Goal: Information Seeking & Learning: Learn about a topic

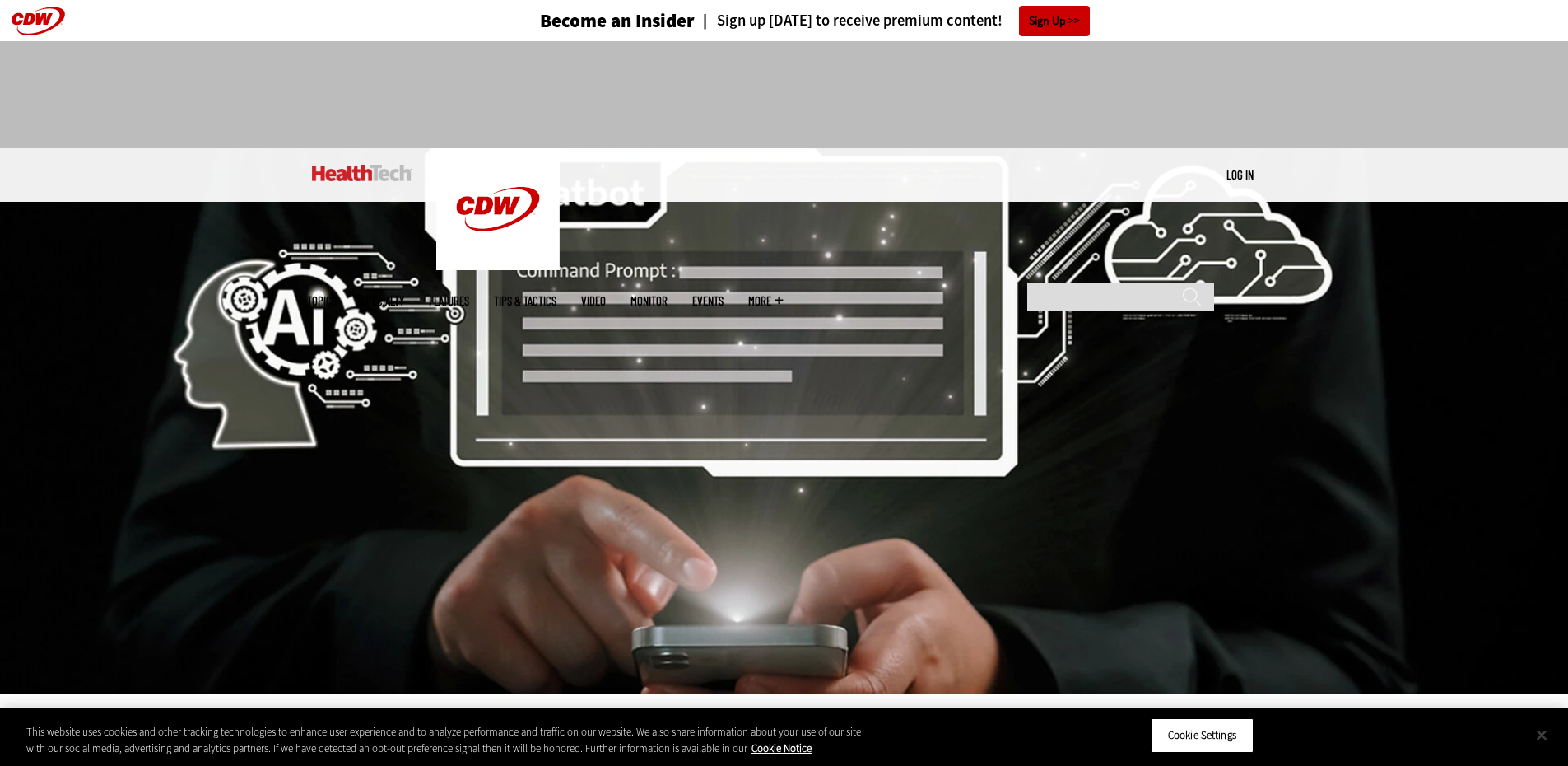
click at [1529, 732] on button "Close" at bounding box center [1541, 734] width 36 height 36
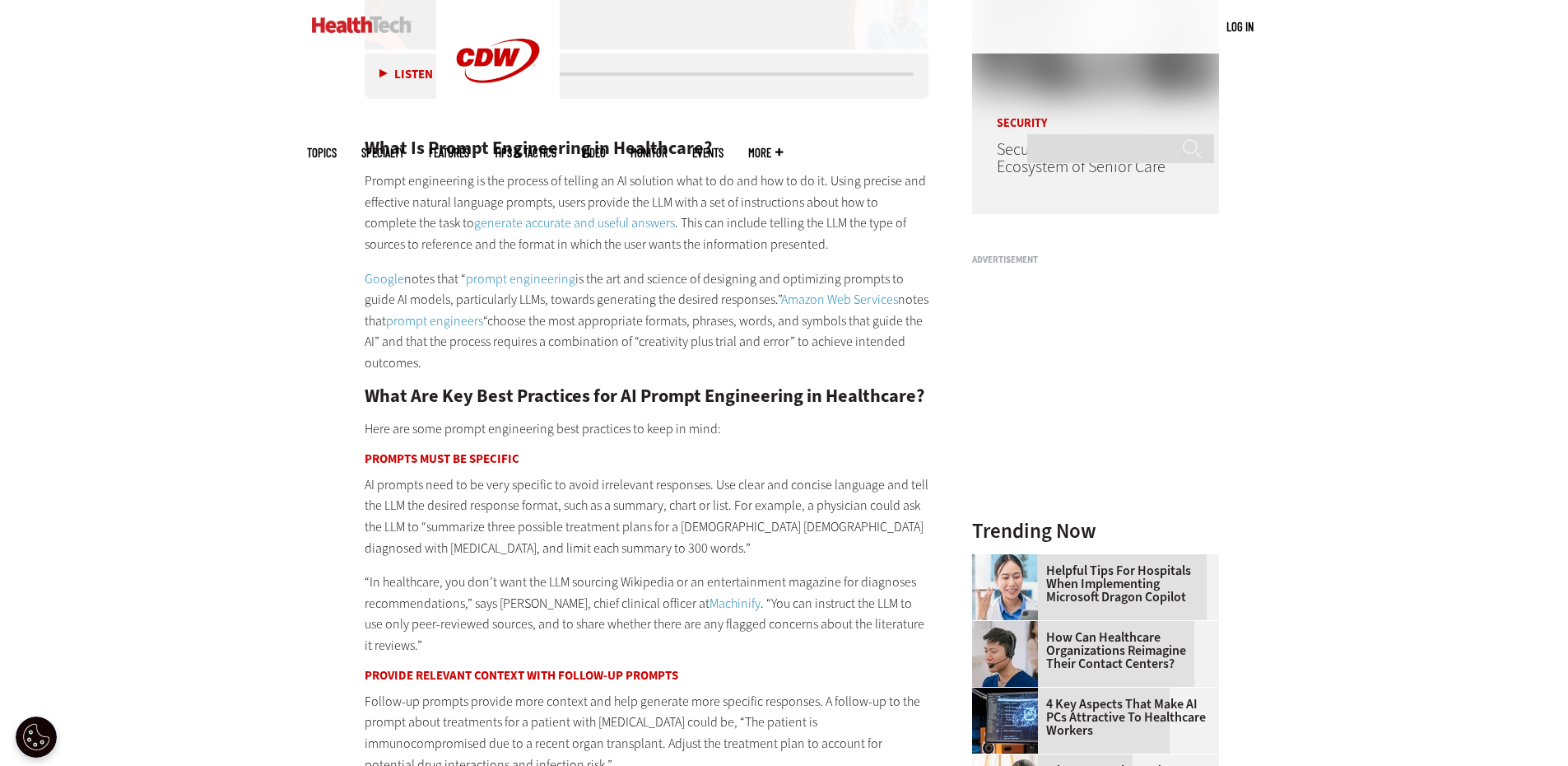
scroll to position [1565, 0]
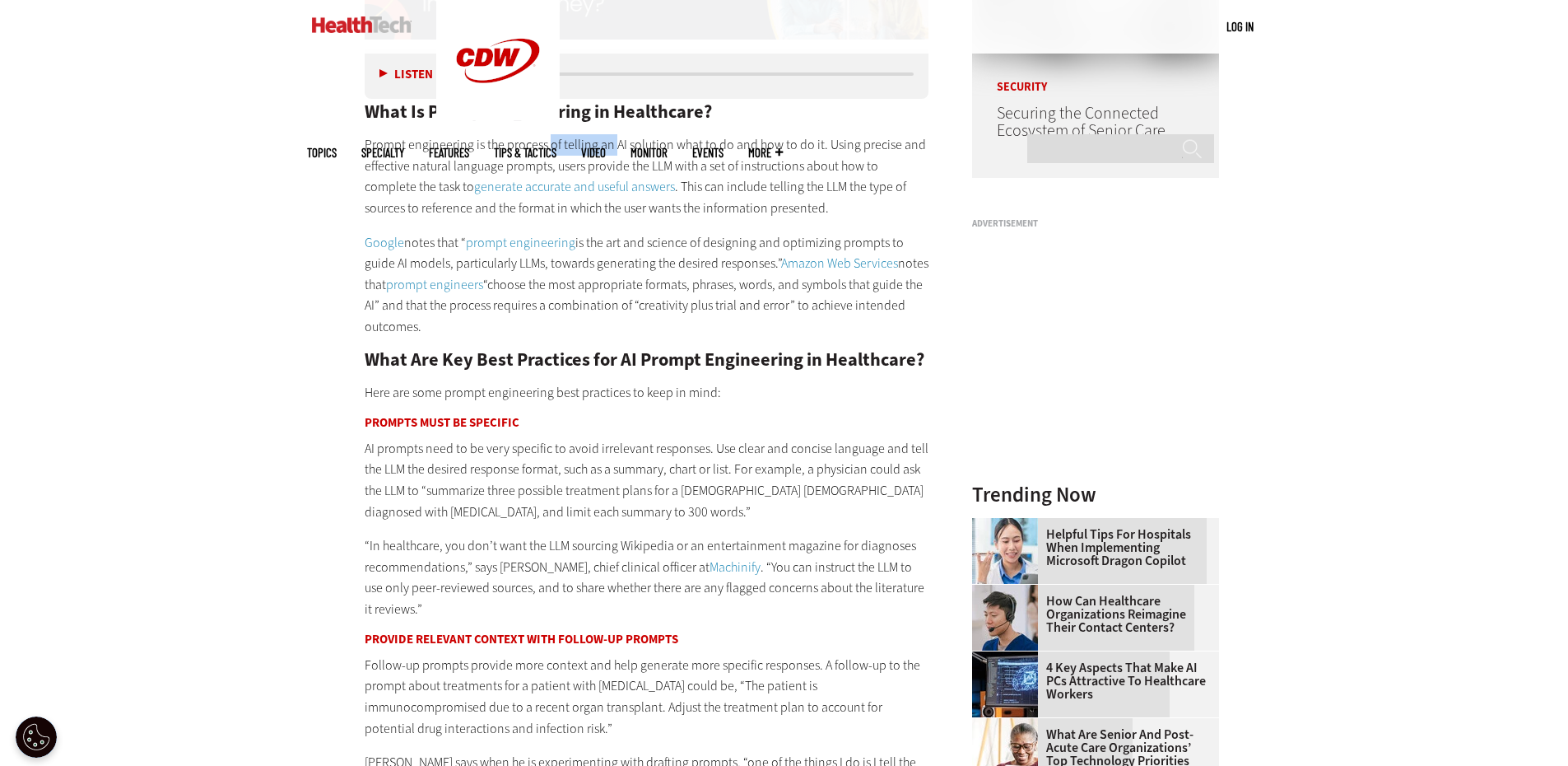
drag, startPoint x: 556, startPoint y: 147, endPoint x: 613, endPoint y: 147, distance: 57.0
type textarea "**********"
click at [613, 147] on p "Prompt engineering is the process of telling an AI solution what to do and how …" at bounding box center [647, 176] width 565 height 84
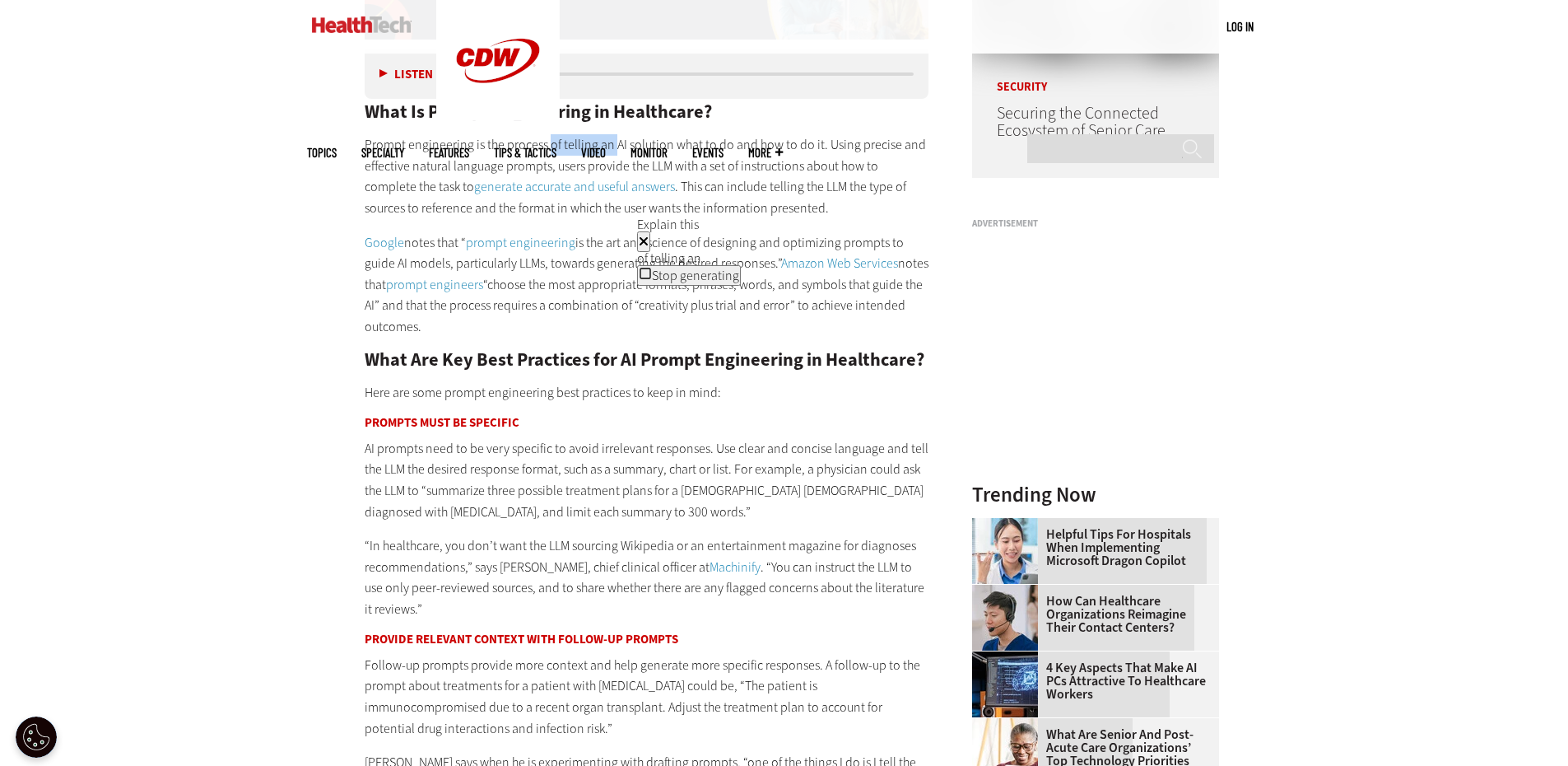
click at [649, 235] on icon at bounding box center [644, 242] width 10 height 14
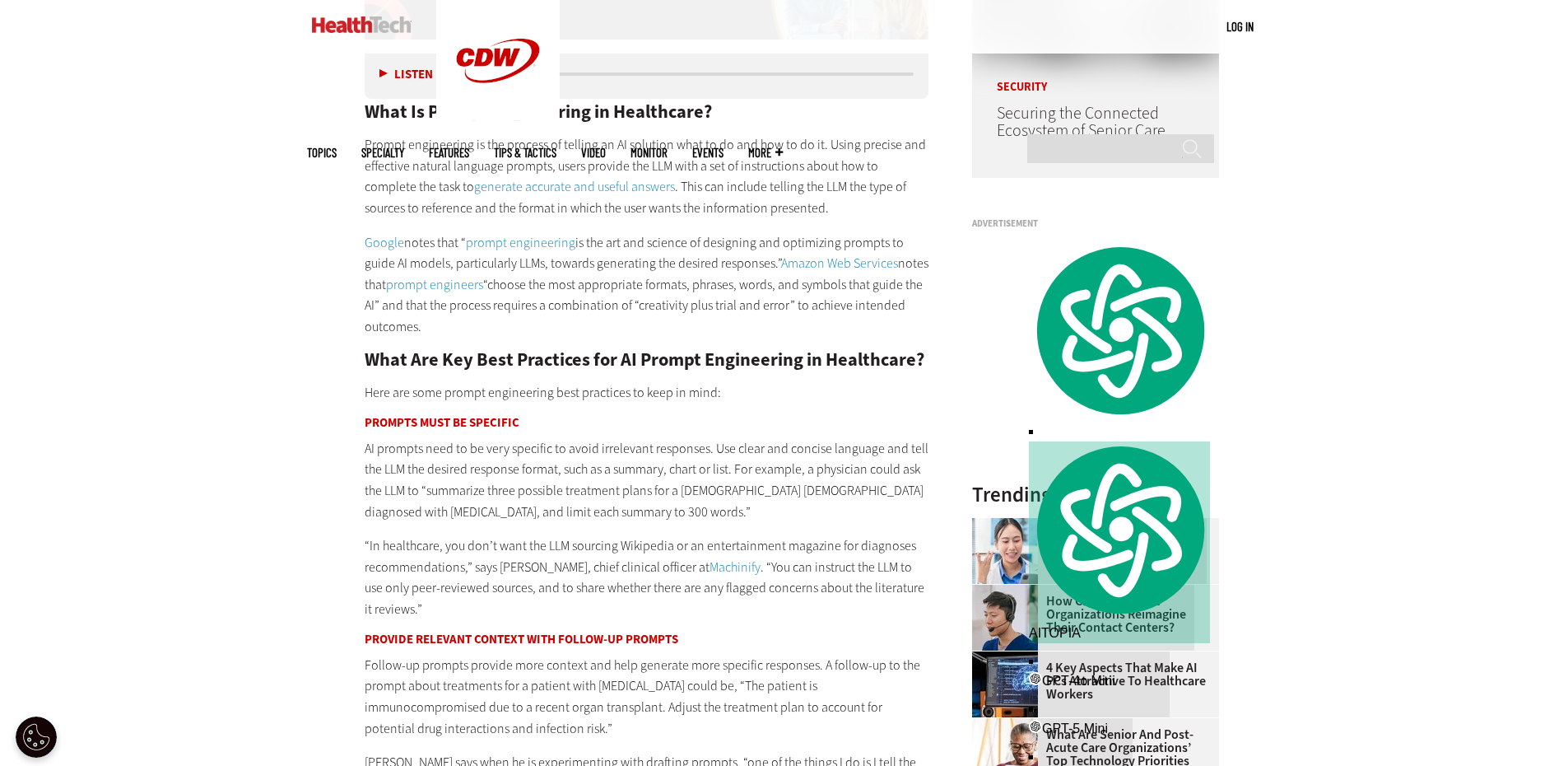
click at [734, 199] on p "Prompt engineering is the process of telling an AI solution what to do and how …" at bounding box center [647, 176] width 565 height 84
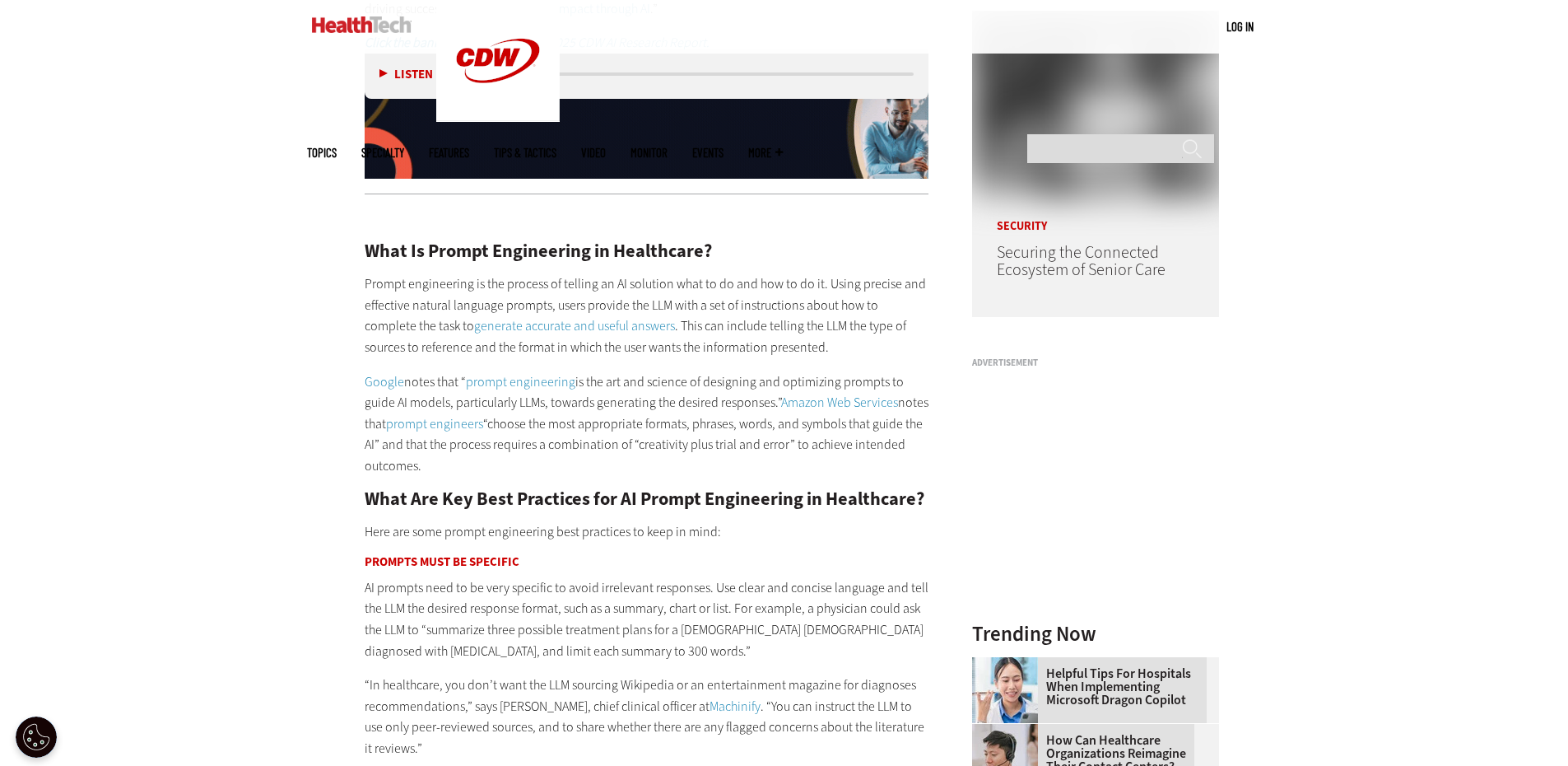
scroll to position [1565, 0]
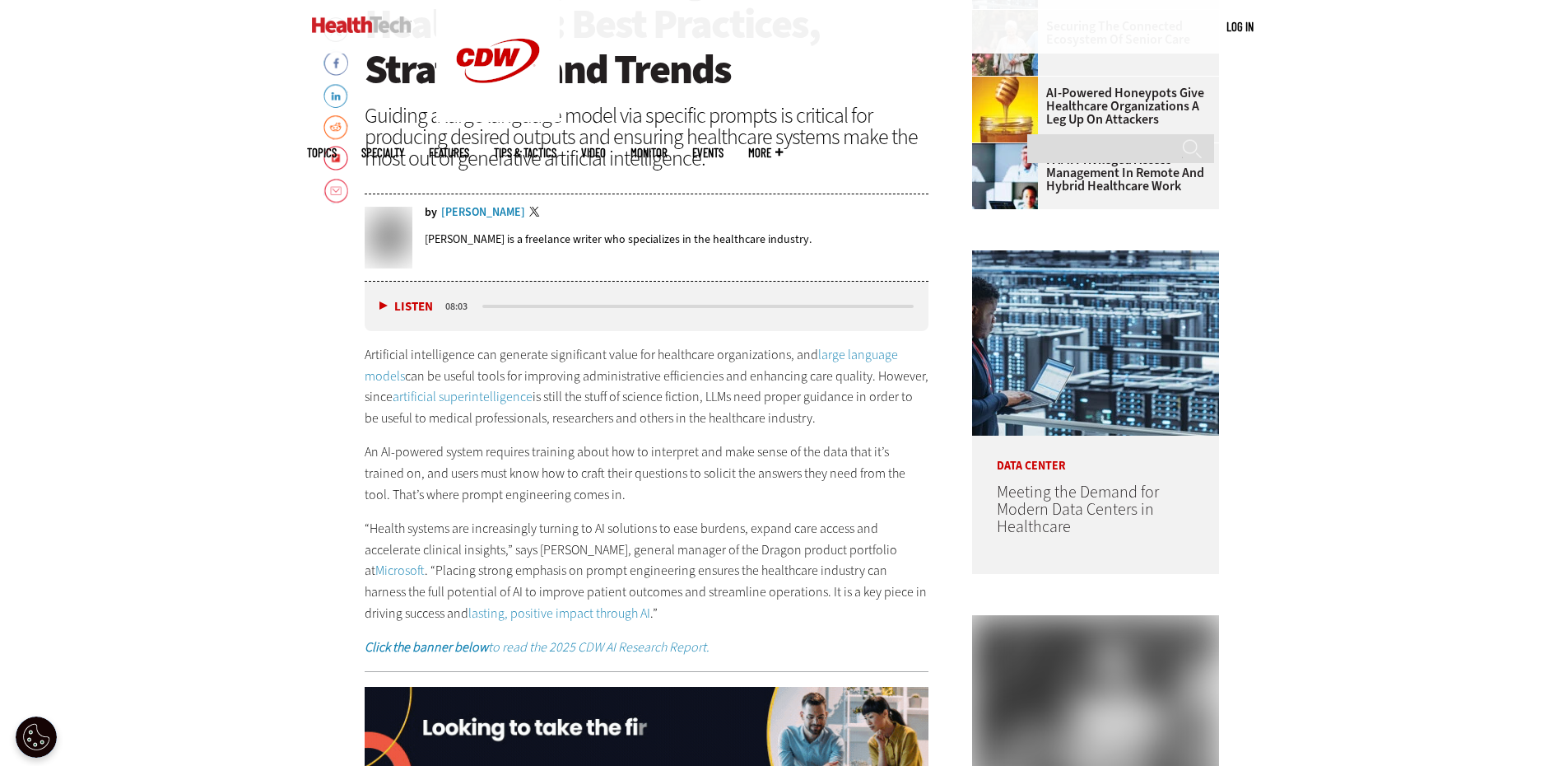
scroll to position [741, 0]
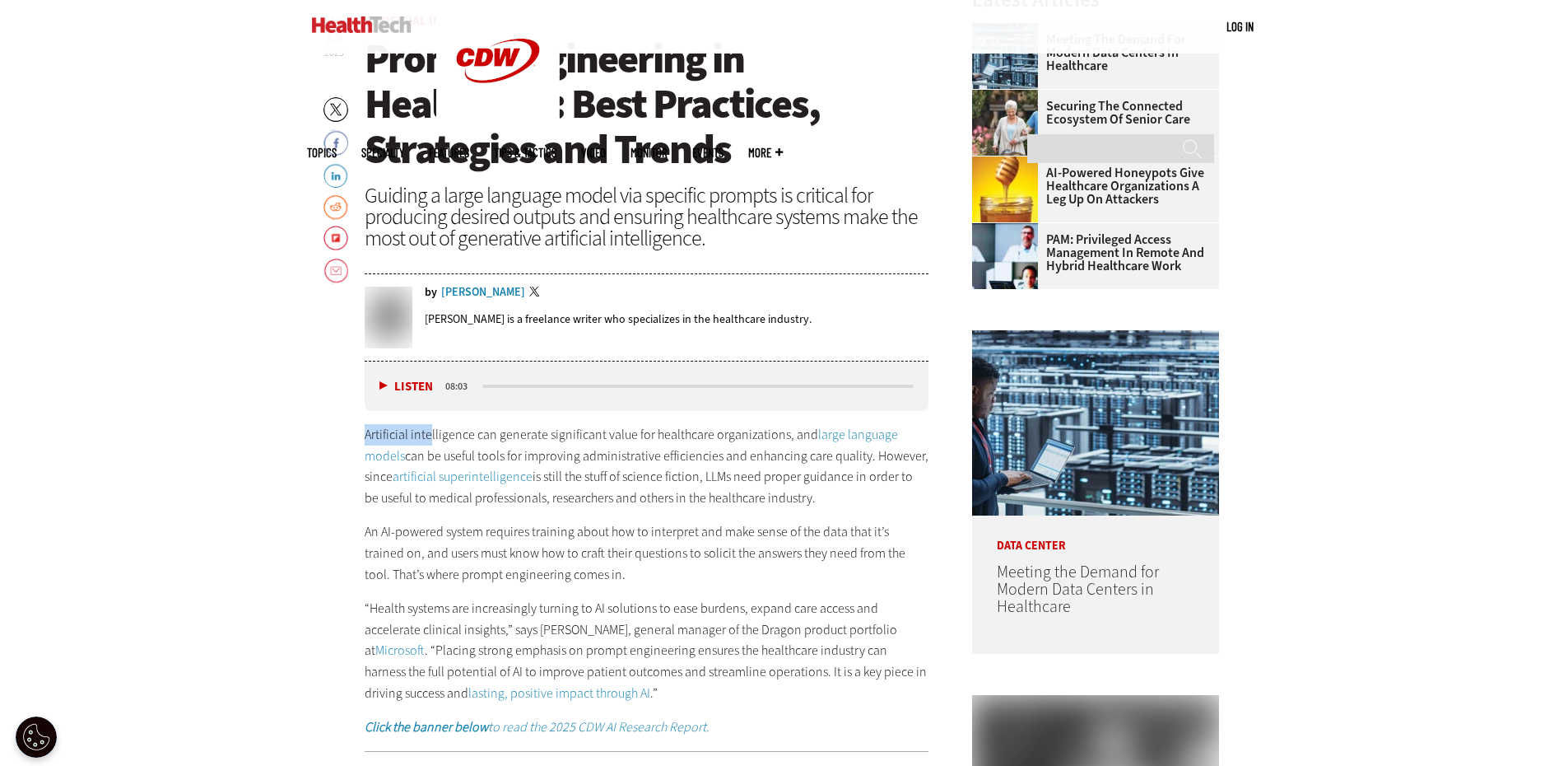
drag, startPoint x: 363, startPoint y: 431, endPoint x: 463, endPoint y: 426, distance: 100.1
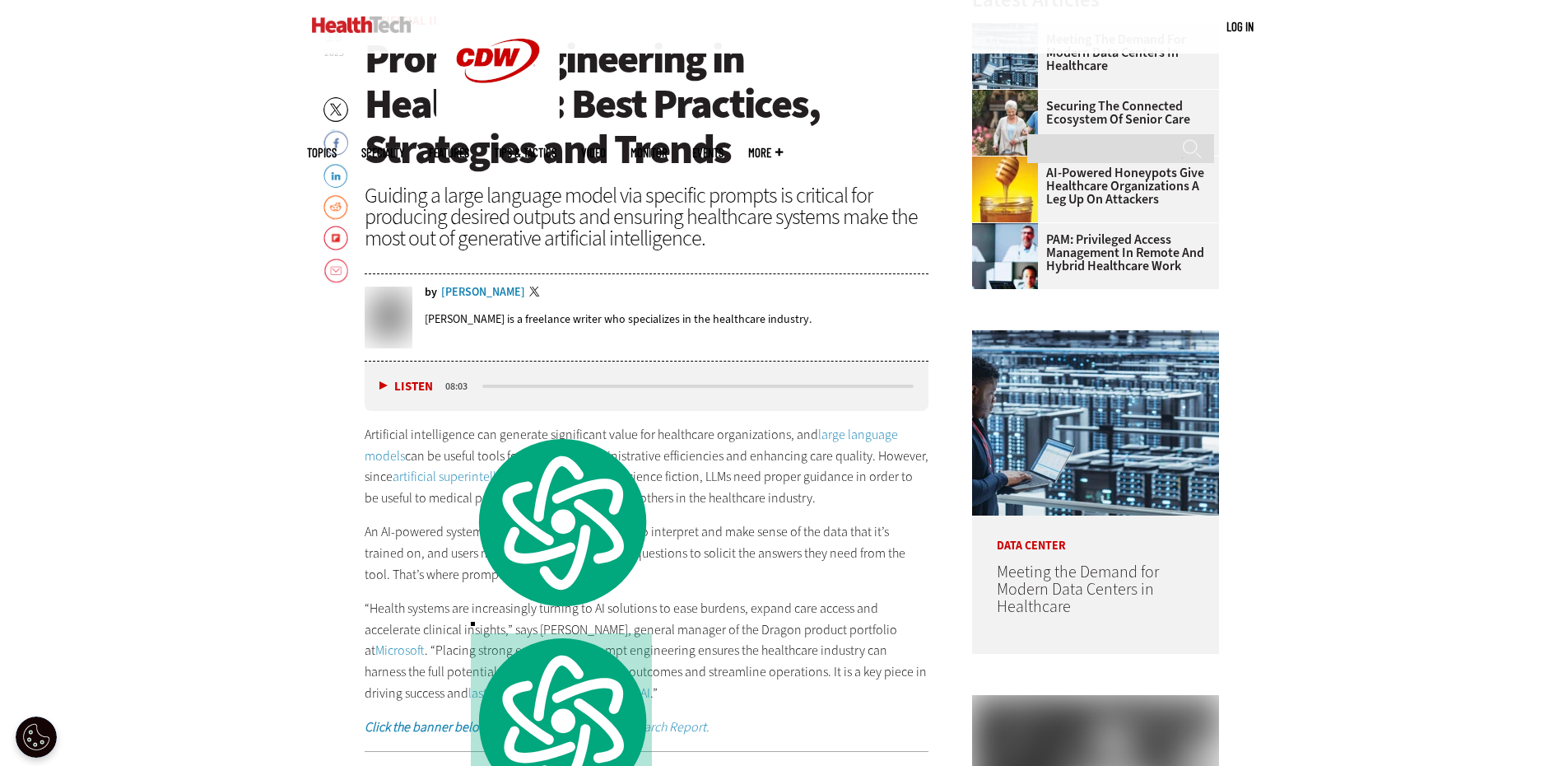
click at [703, 499] on p "Artificial intelligence can generate significant value for healthcare organizat…" at bounding box center [647, 465] width 565 height 84
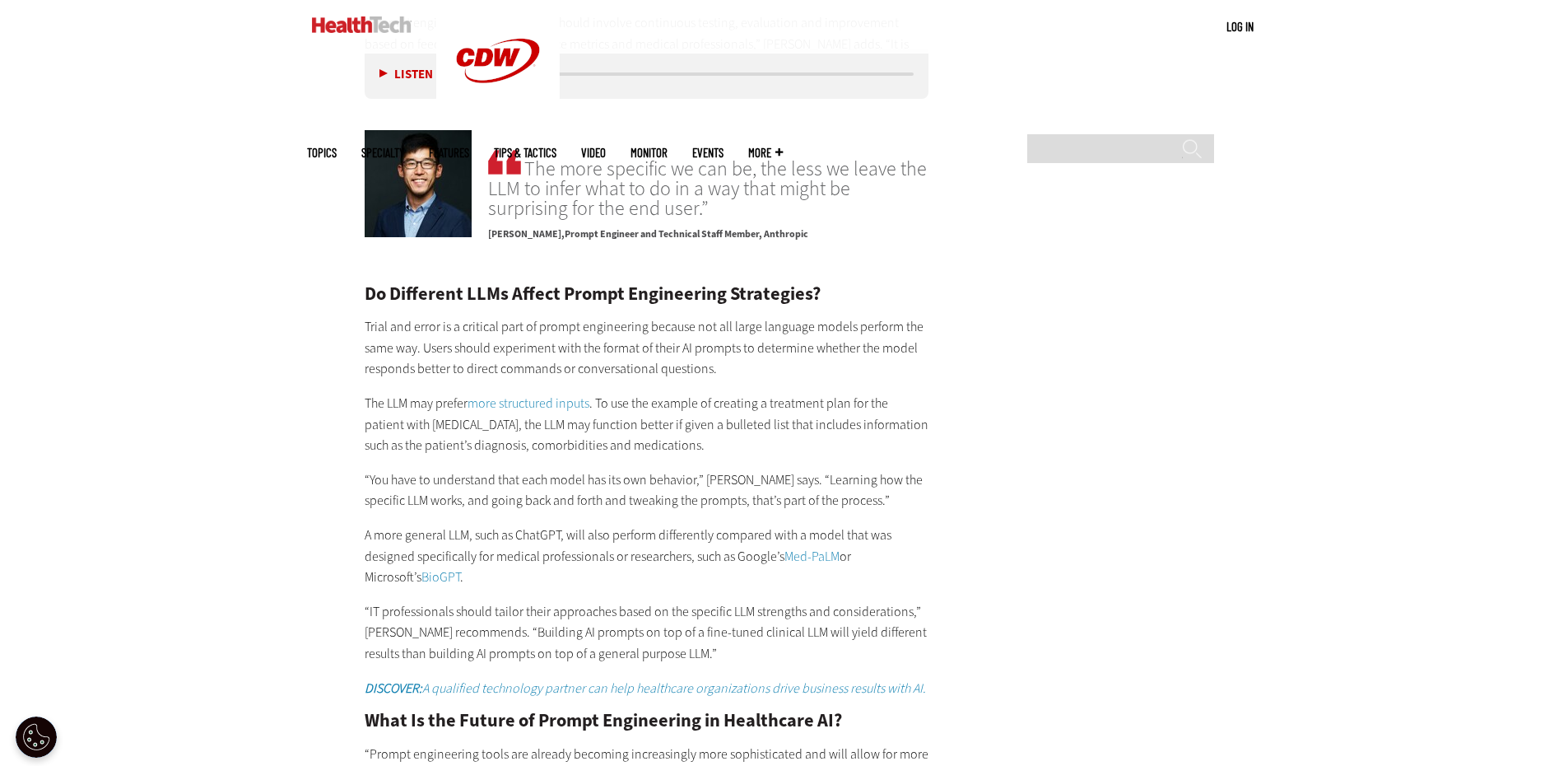
scroll to position [2964, 0]
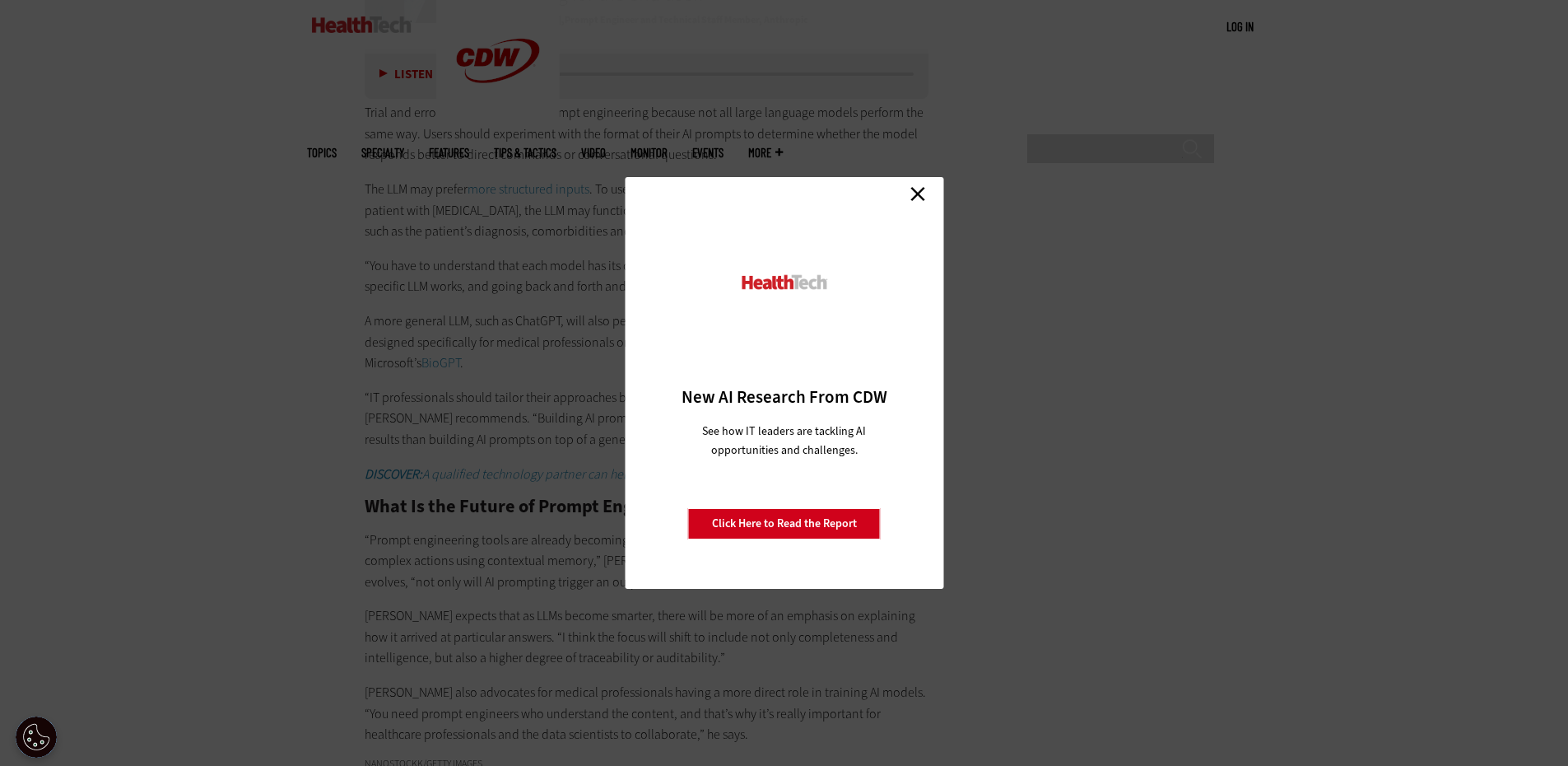
click at [915, 194] on link "Close" at bounding box center [918, 193] width 25 height 25
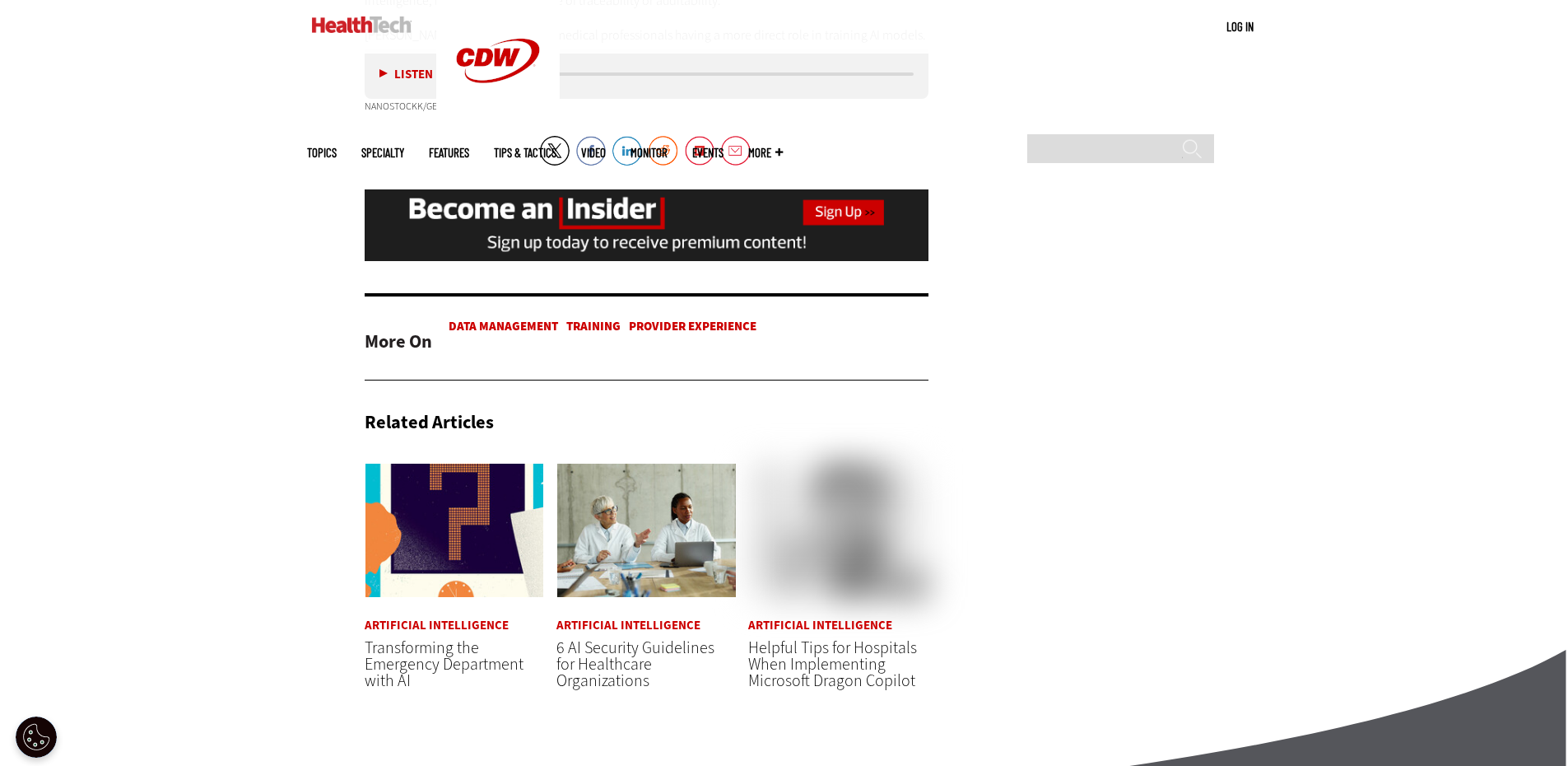
scroll to position [3788, 0]
